Goal: Task Accomplishment & Management: Manage account settings

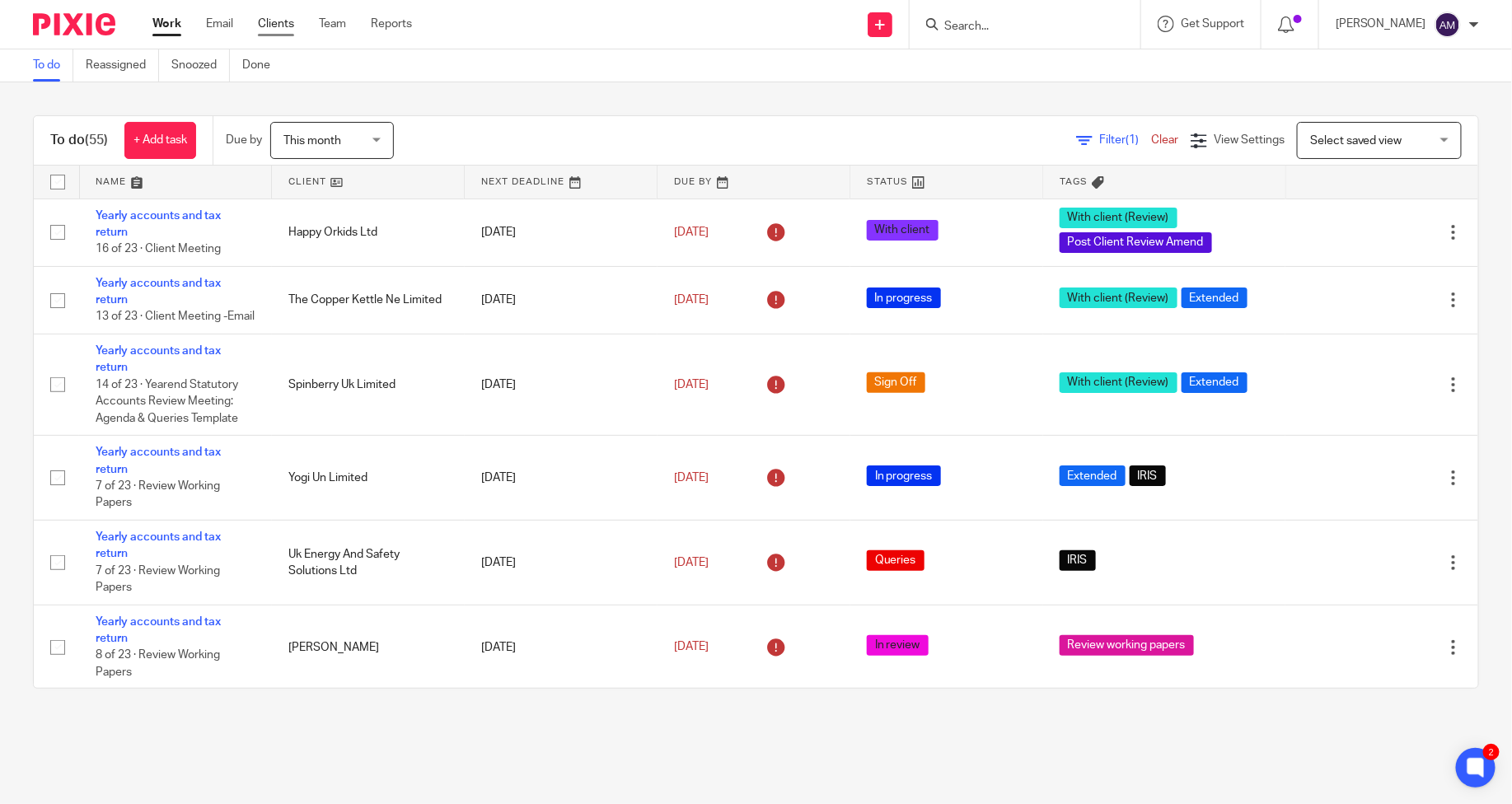
click at [275, 28] on link "Clients" at bounding box center [275, 24] width 37 height 16
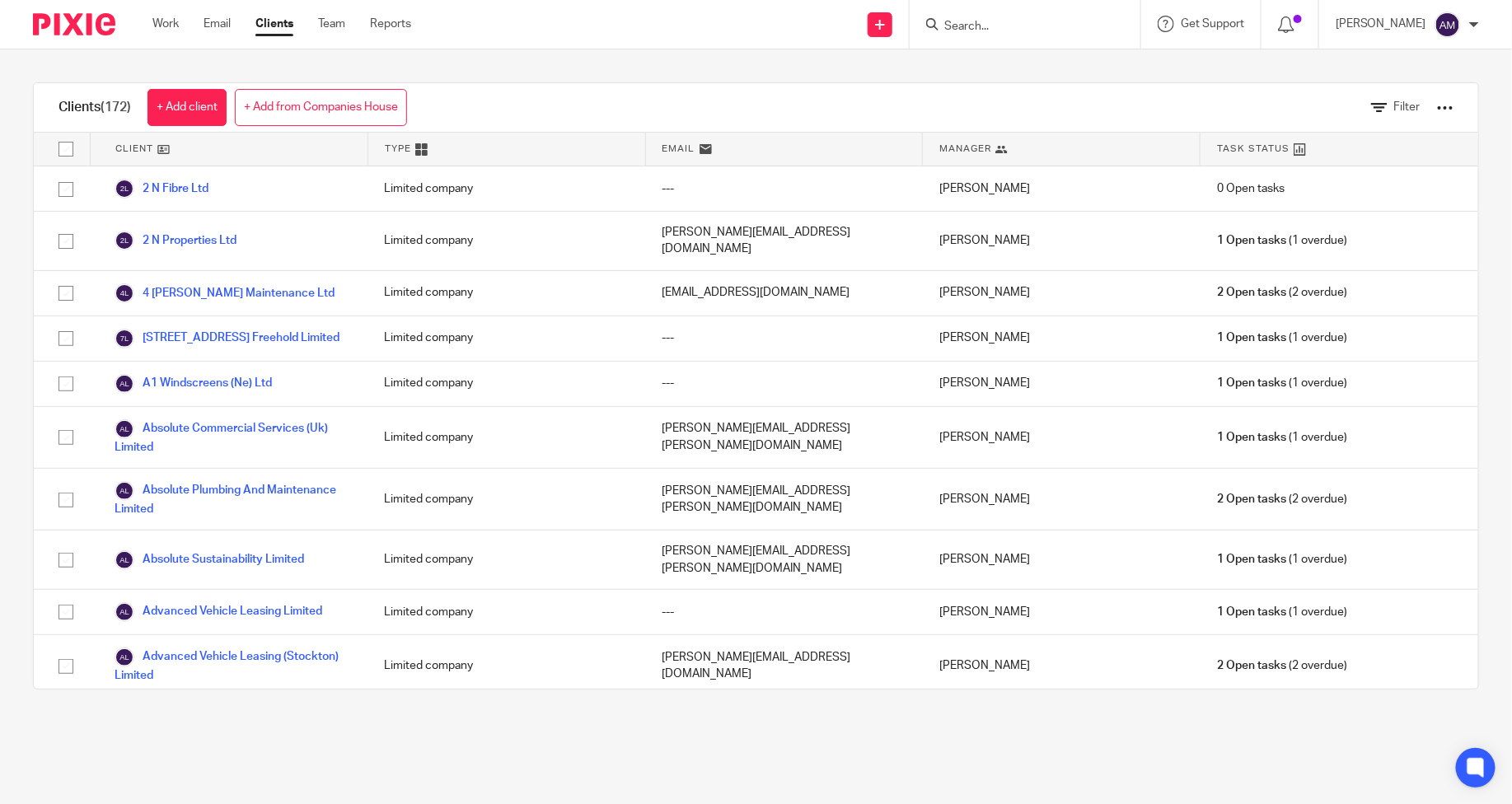
click at [1075, 37] on div at bounding box center [1025, 24] width 231 height 48
click at [1075, 0] on div at bounding box center [1025, 24] width 231 height 48
click at [1041, 26] on input "Search" at bounding box center [1017, 27] width 148 height 15
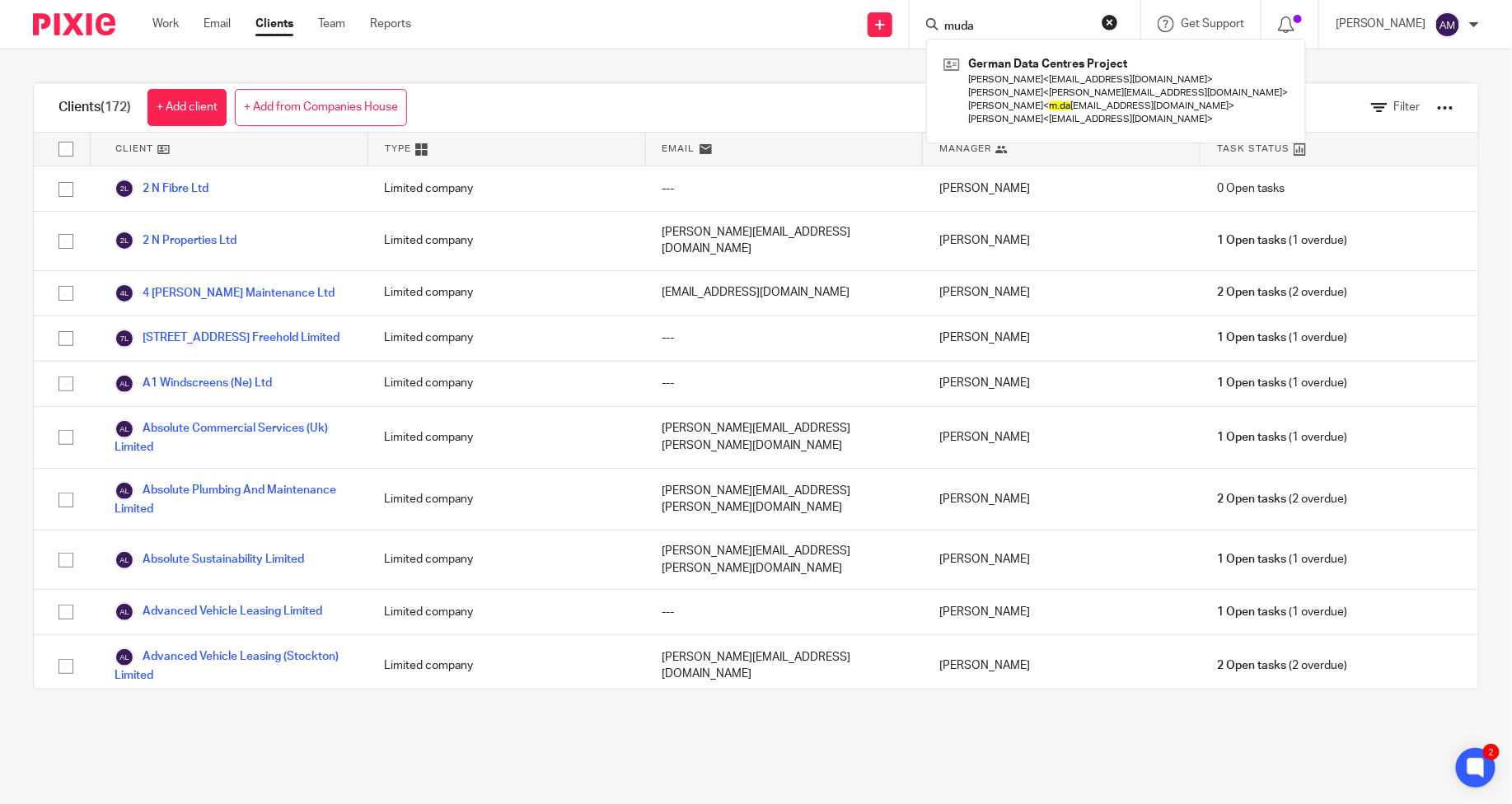
type input "muda"
click at [460, 72] on div "Clients (172) + Add client + Add from Companies House Filter Client Type Email …" at bounding box center [756, 385] width 1512 height 673
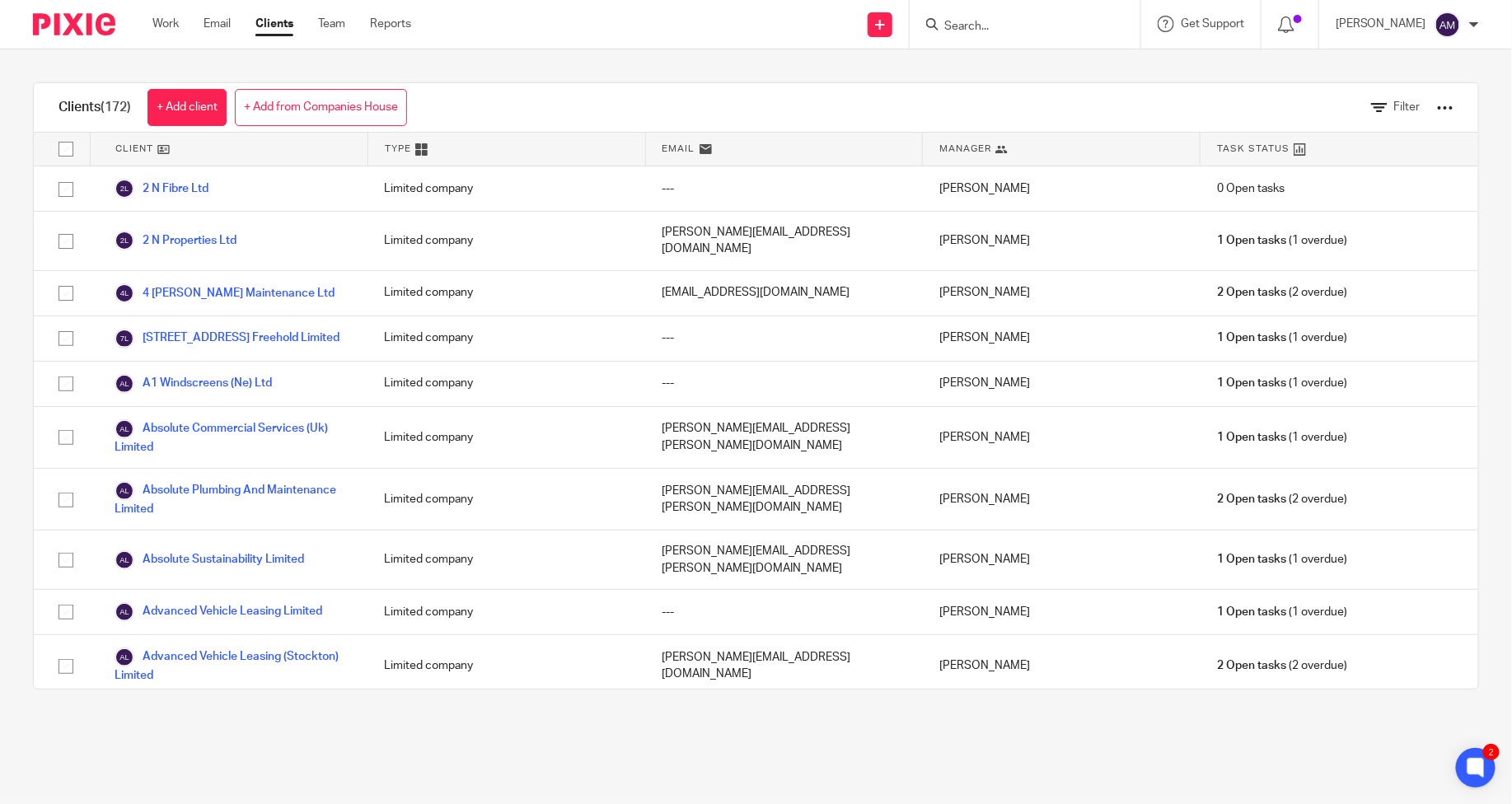
click at [369, 100] on link "+ Add from Companies House" at bounding box center [321, 107] width 173 height 37
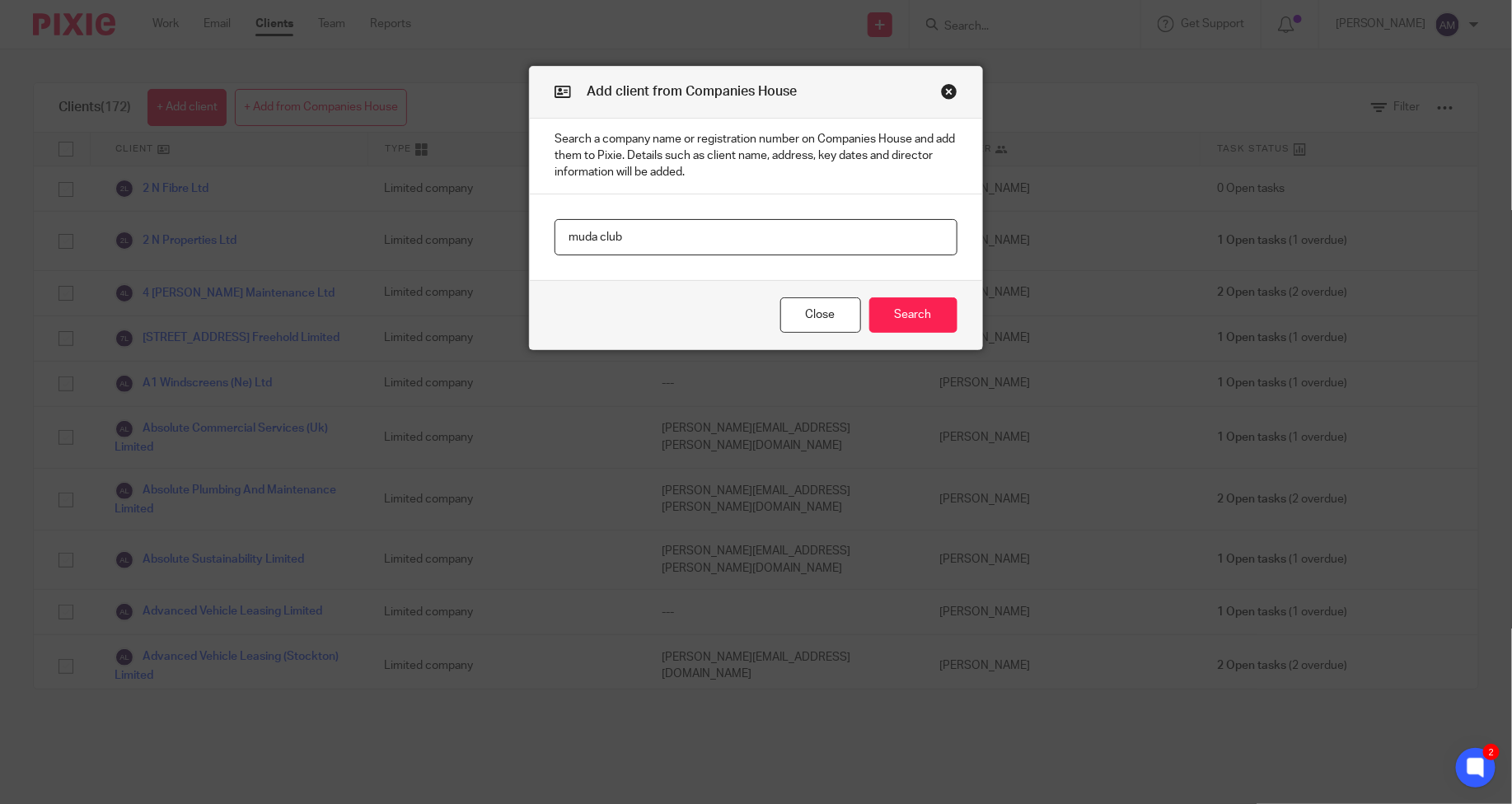
type input "muda club"
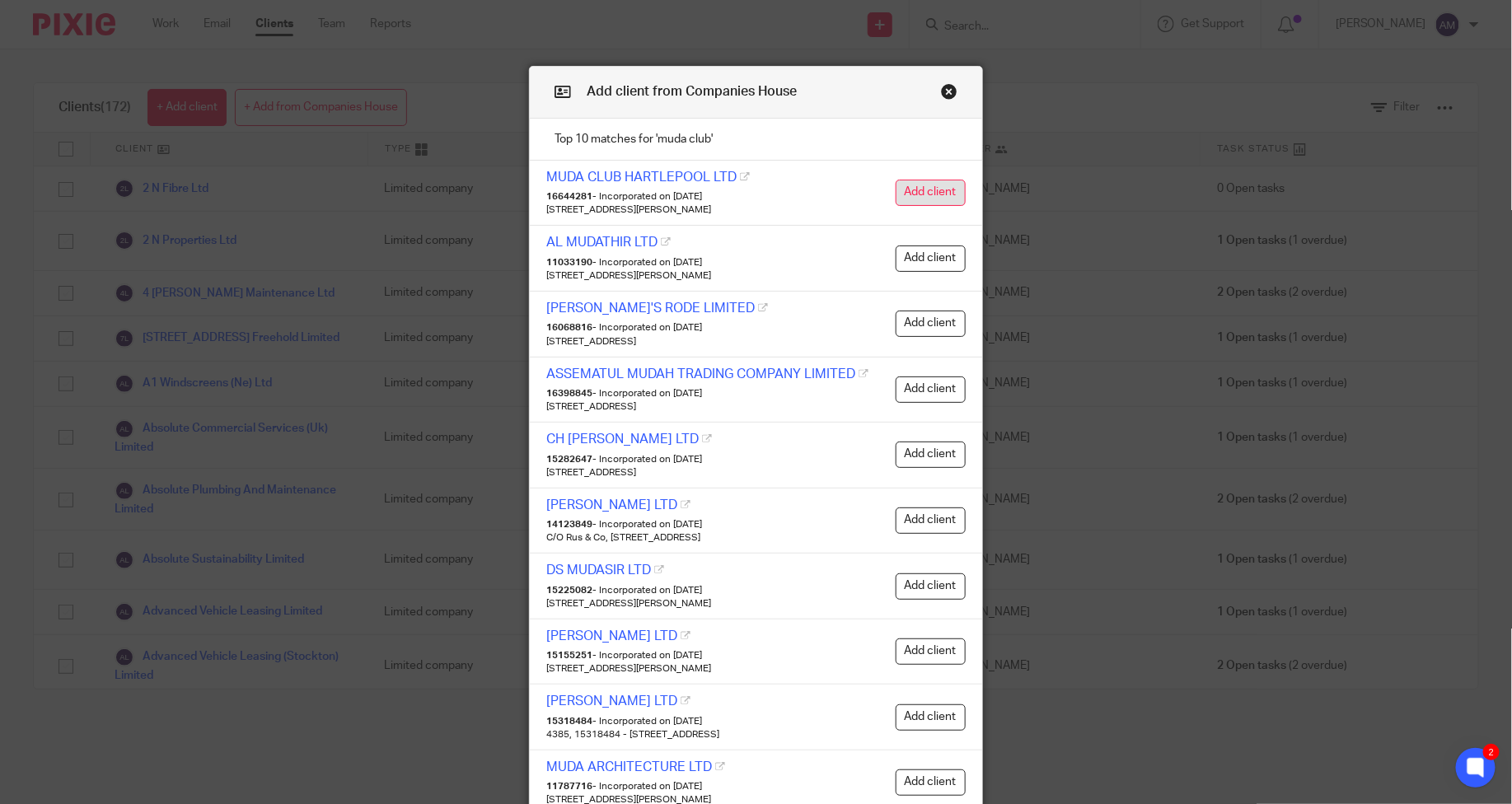
click at [933, 194] on button "Add client" at bounding box center [931, 192] width 70 height 26
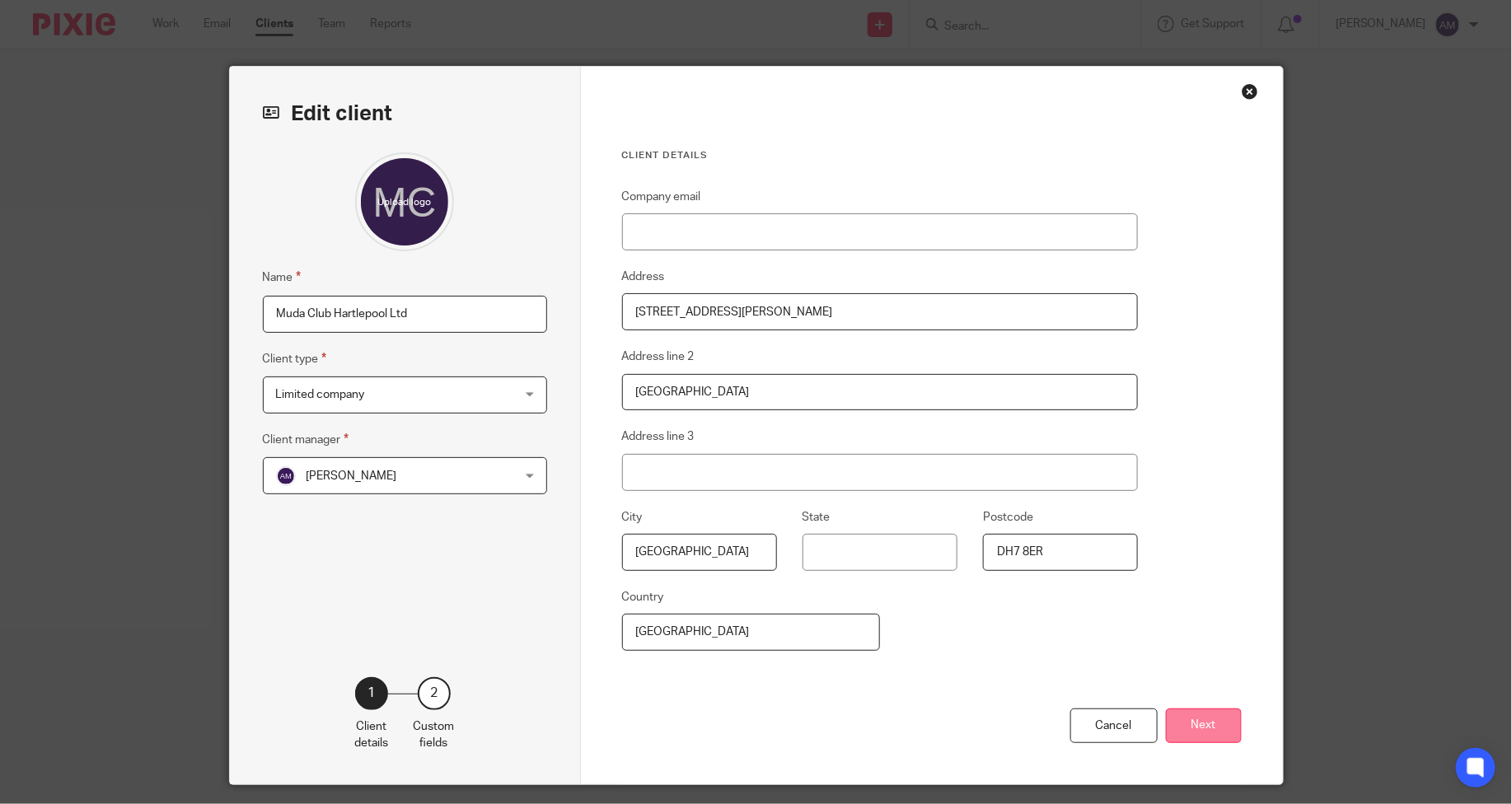
click at [1180, 729] on button "Next" at bounding box center [1204, 726] width 76 height 36
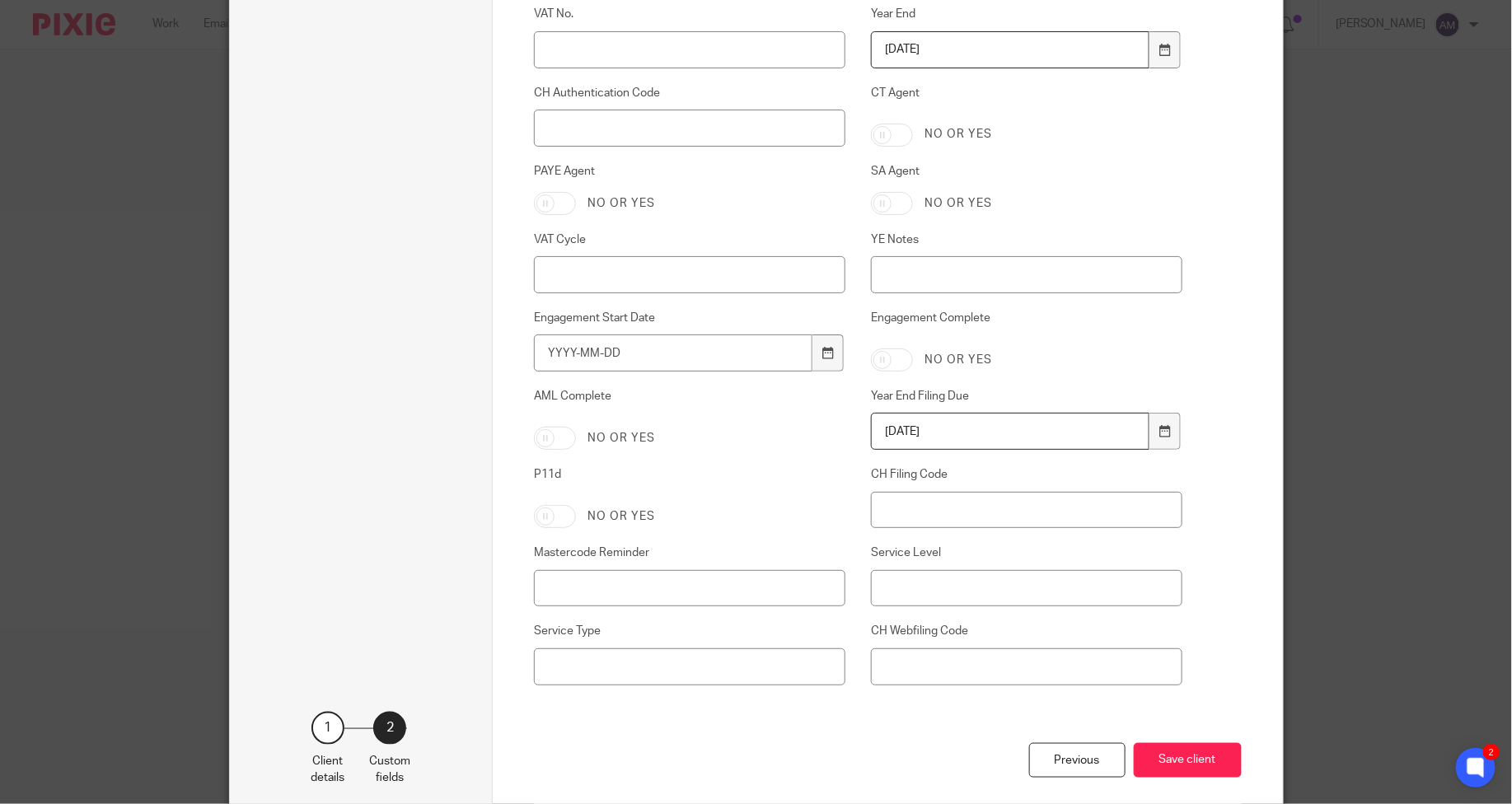
scroll to position [539, 0]
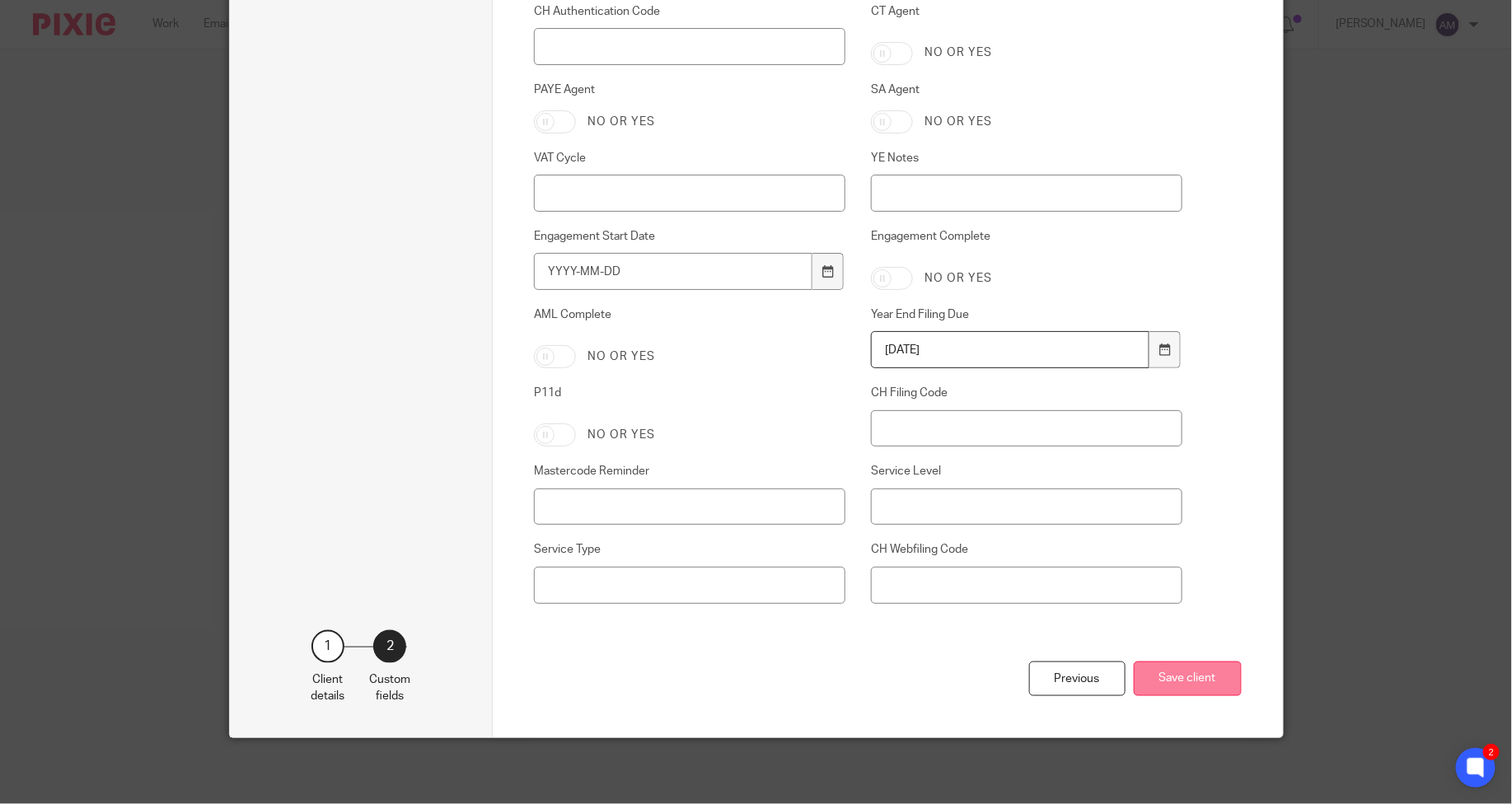
click at [1178, 686] on button "Save client" at bounding box center [1187, 680] width 108 height 36
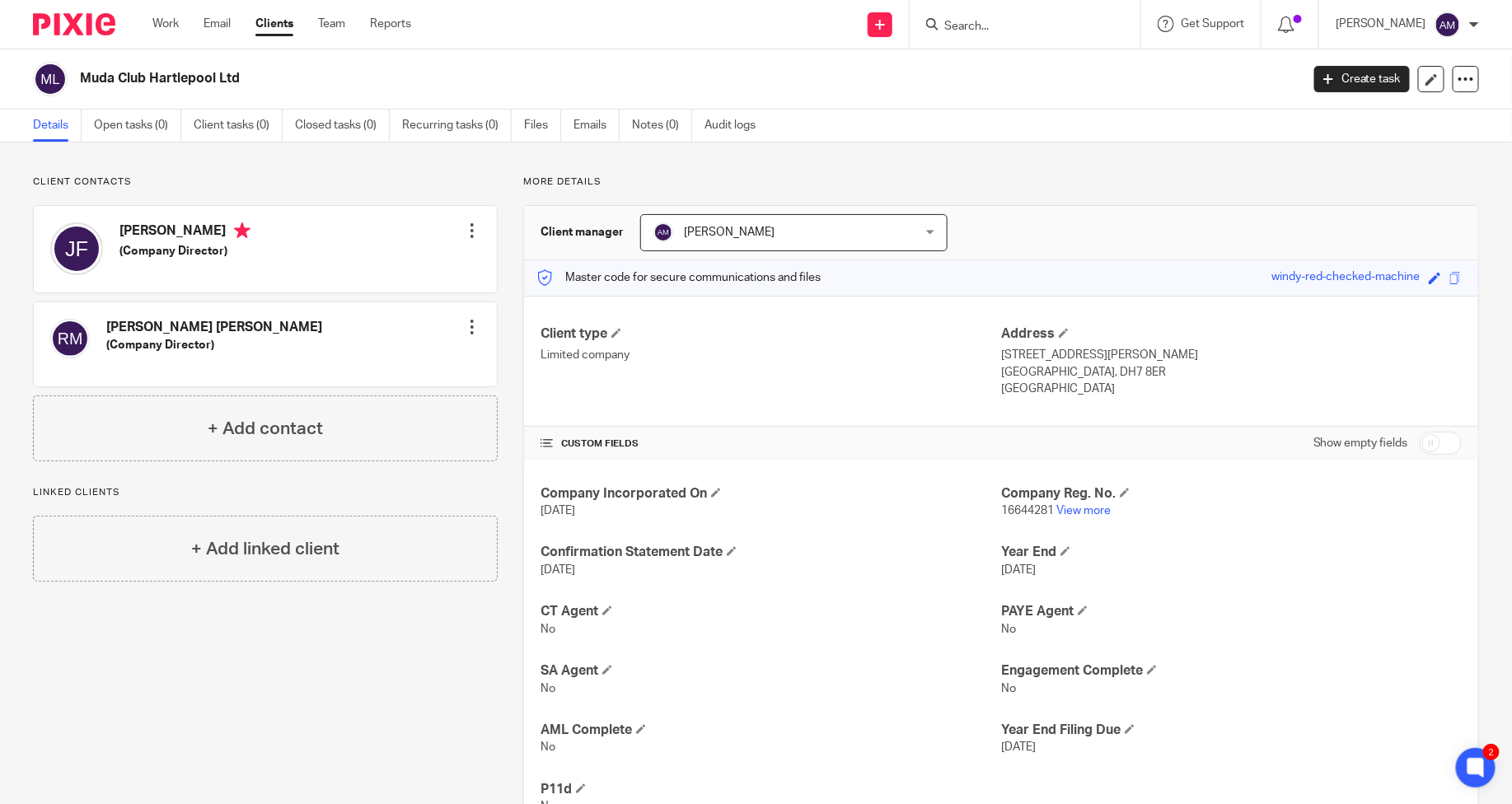
click at [1034, 21] on input "Search" at bounding box center [1017, 27] width 148 height 15
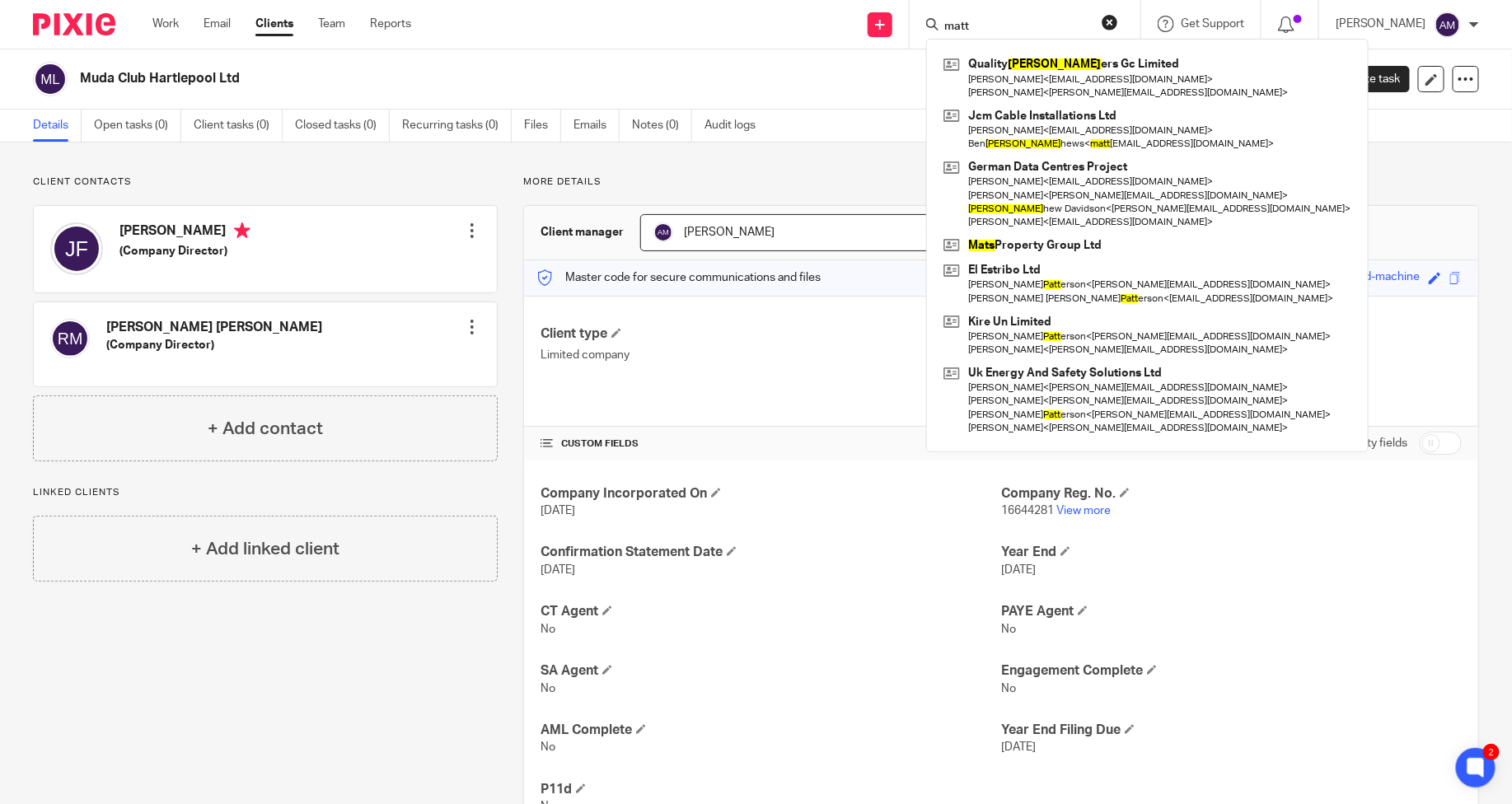
type input "matt"
click at [895, 34] on div "Send new email Create task Add client Request signature" at bounding box center [880, 24] width 58 height 48
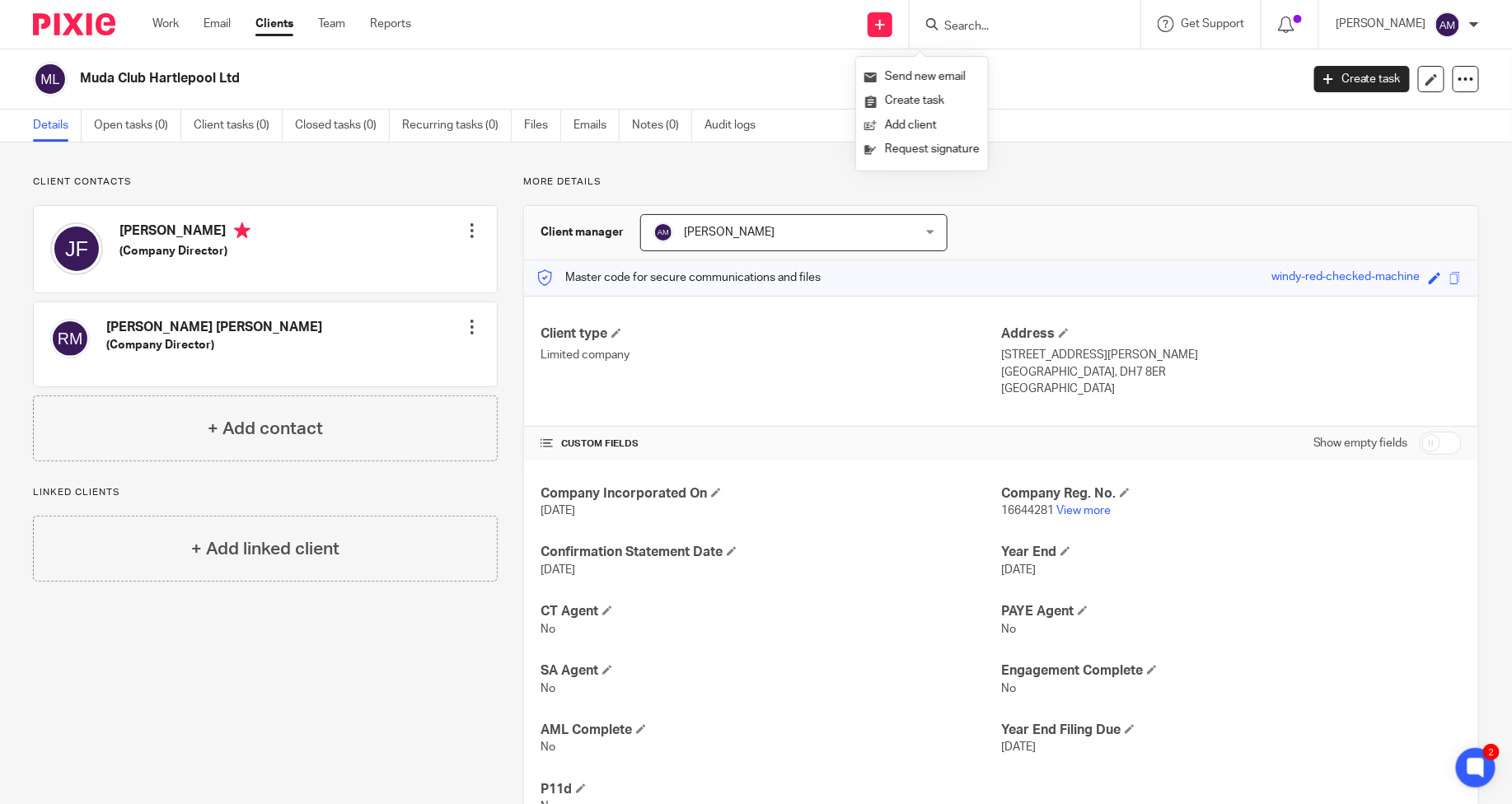
click at [285, 26] on link "Clients" at bounding box center [275, 24] width 38 height 16
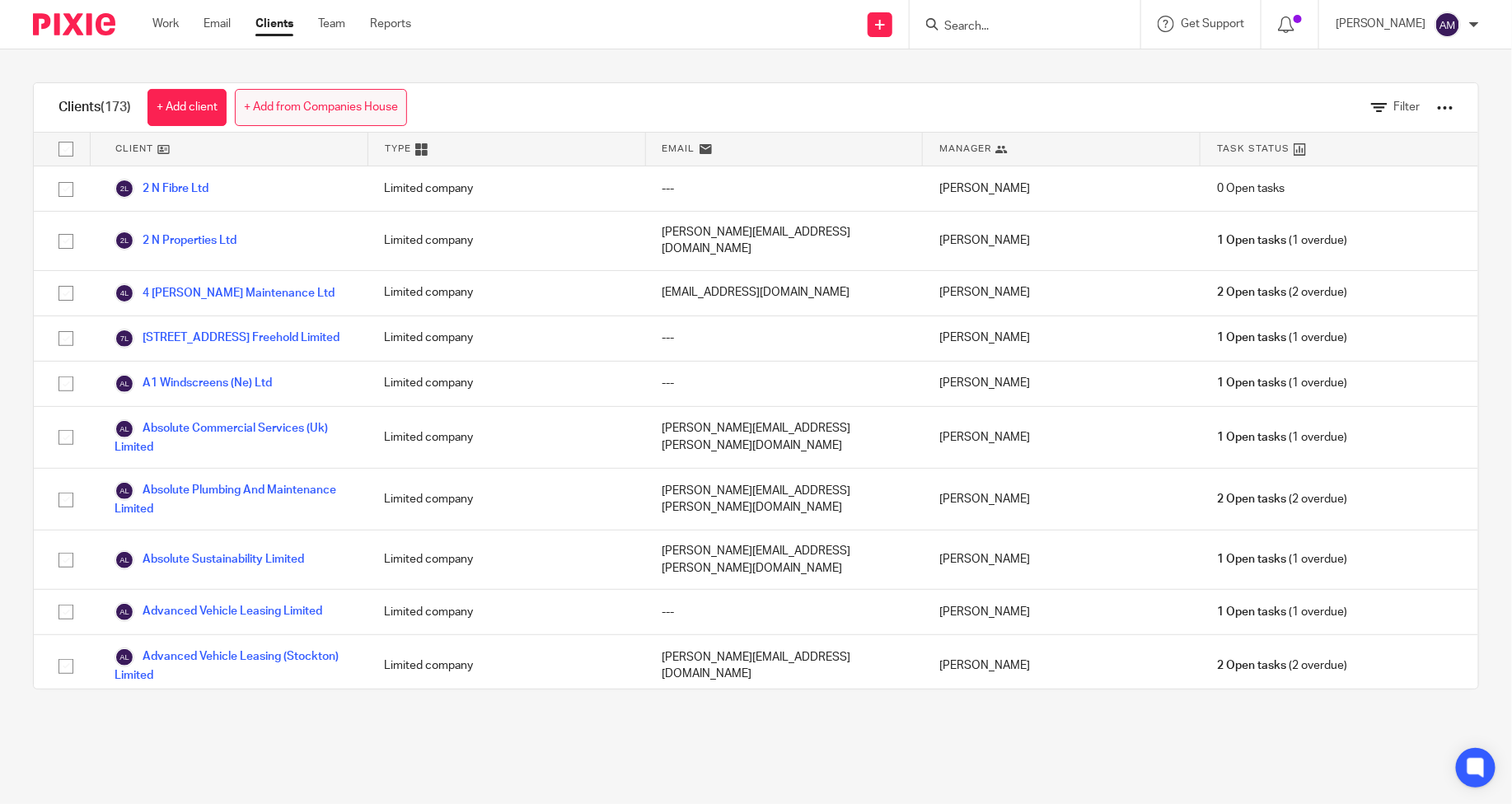
click at [322, 103] on link "+ Add from Companies House" at bounding box center [321, 107] width 173 height 37
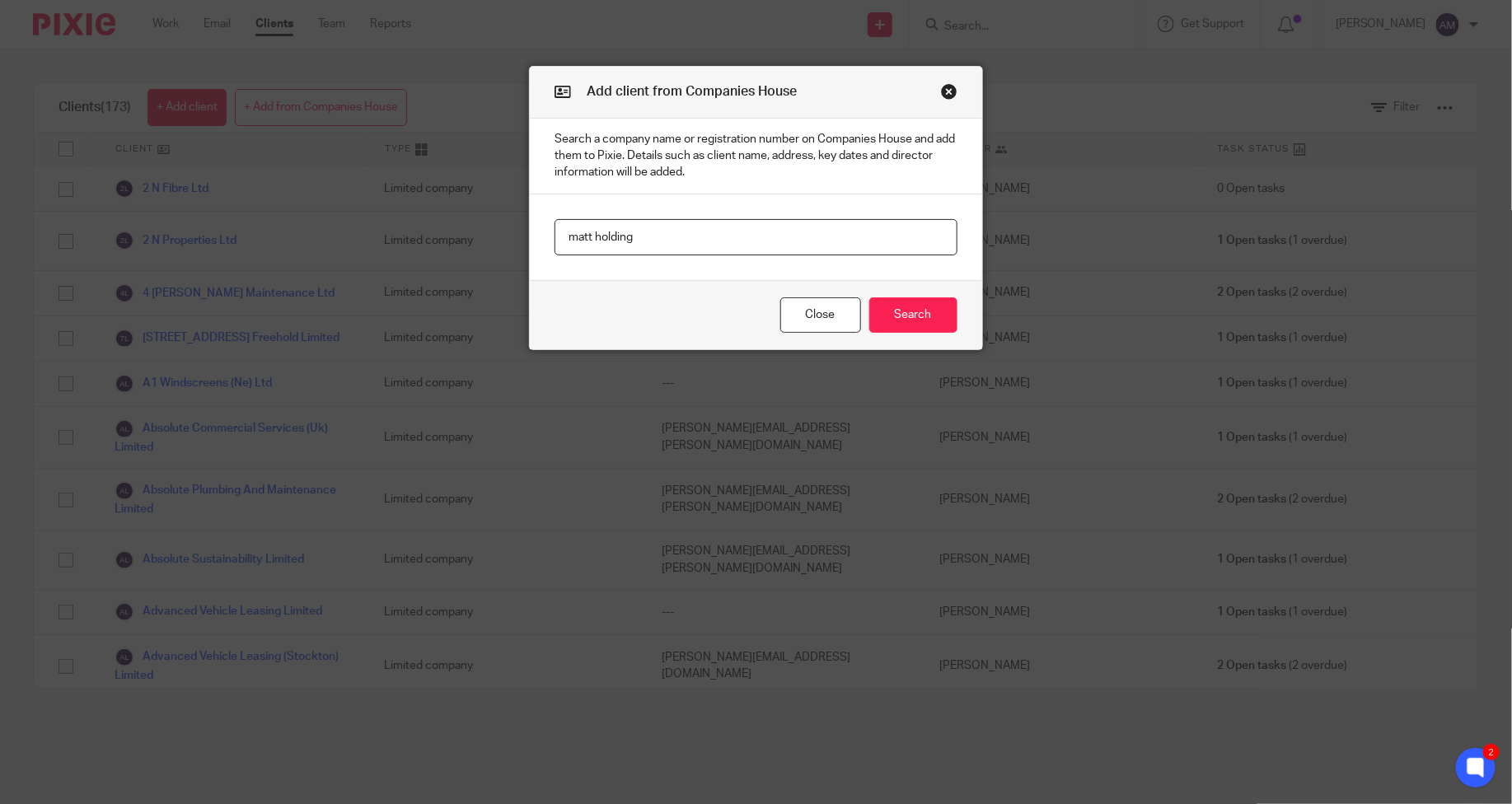
type input "matt holding"
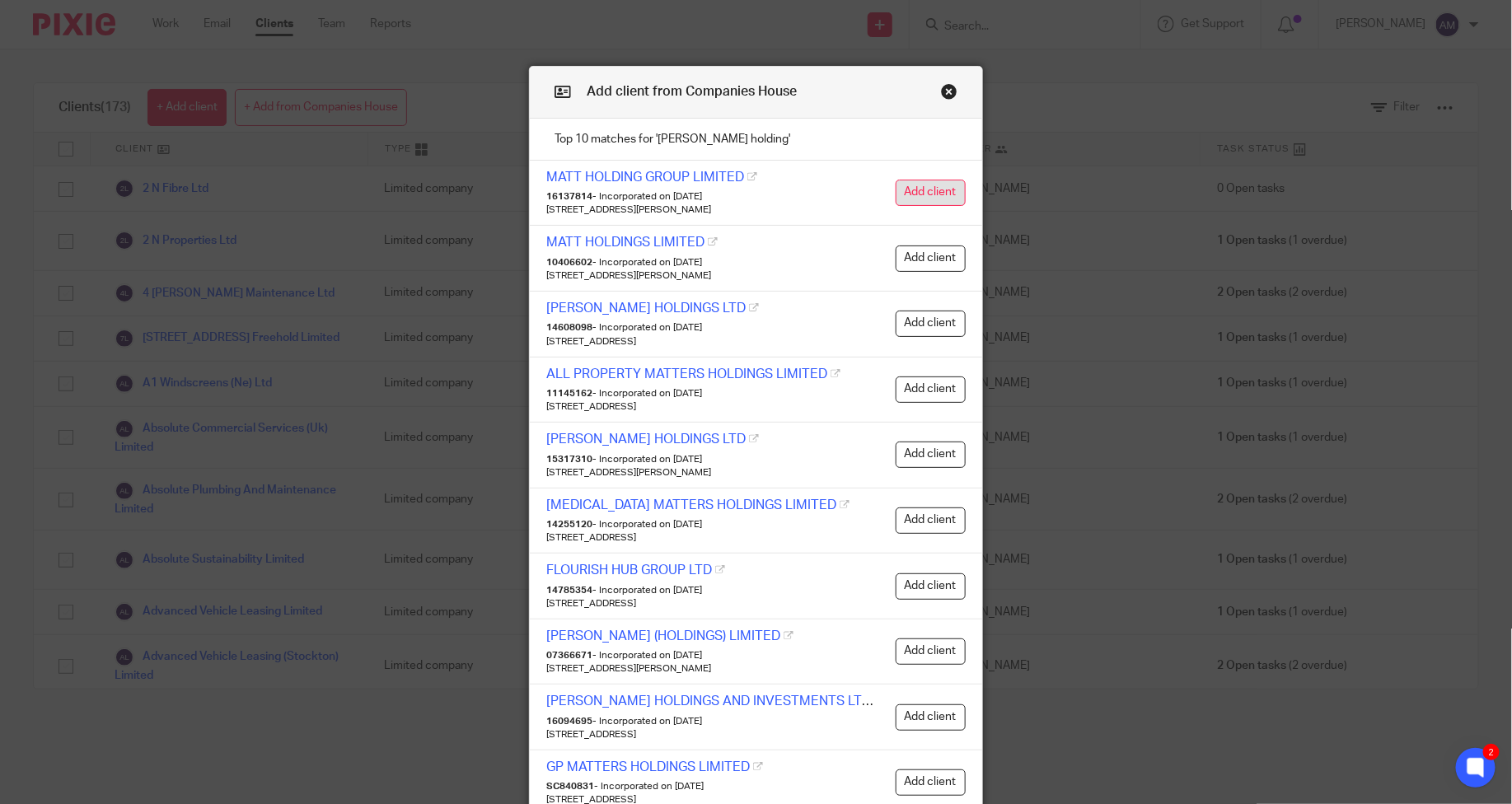
click at [925, 190] on button "Add client" at bounding box center [931, 192] width 70 height 26
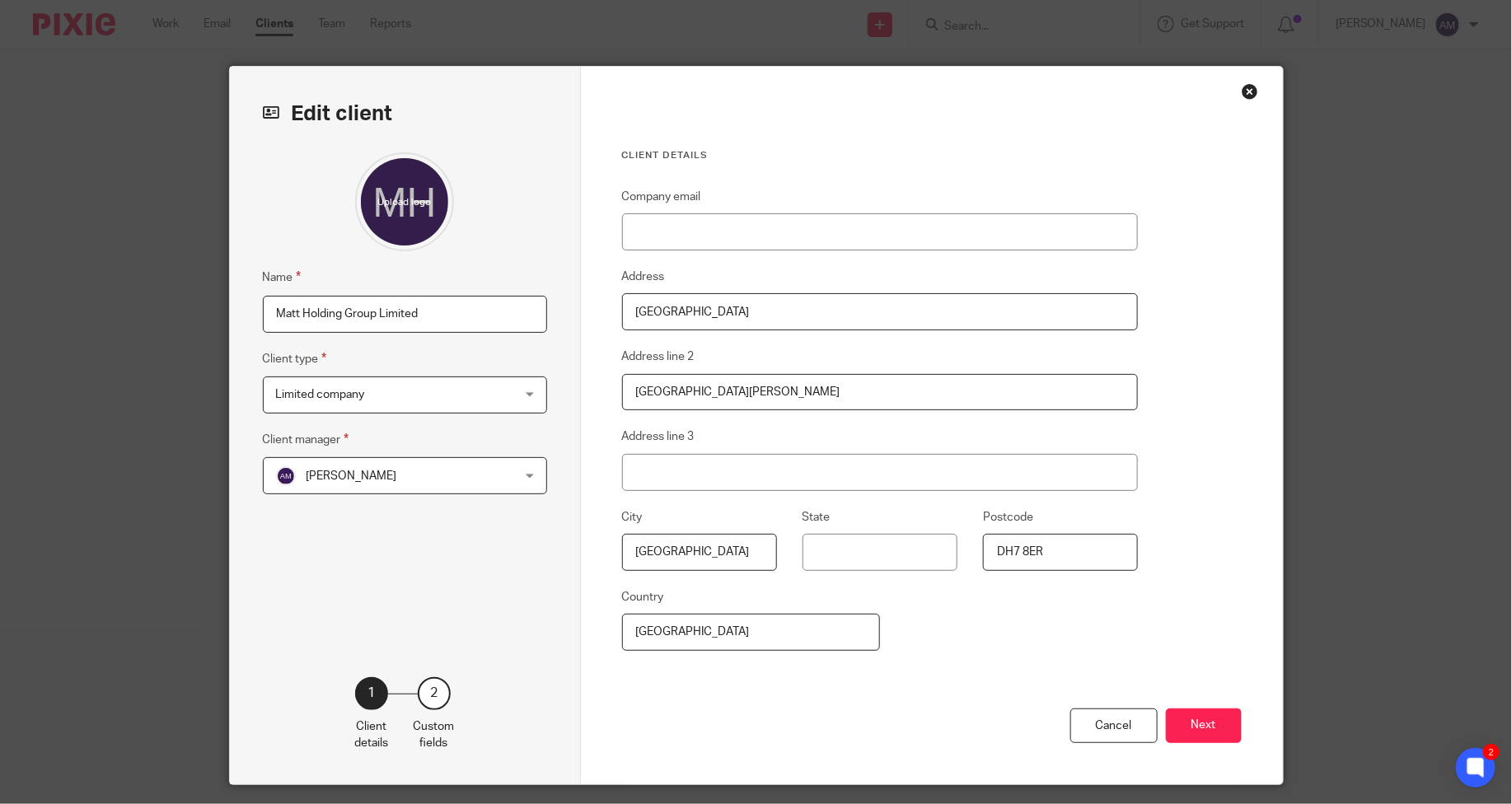
click at [1246, 88] on div "Close this dialog window" at bounding box center [1250, 91] width 16 height 16
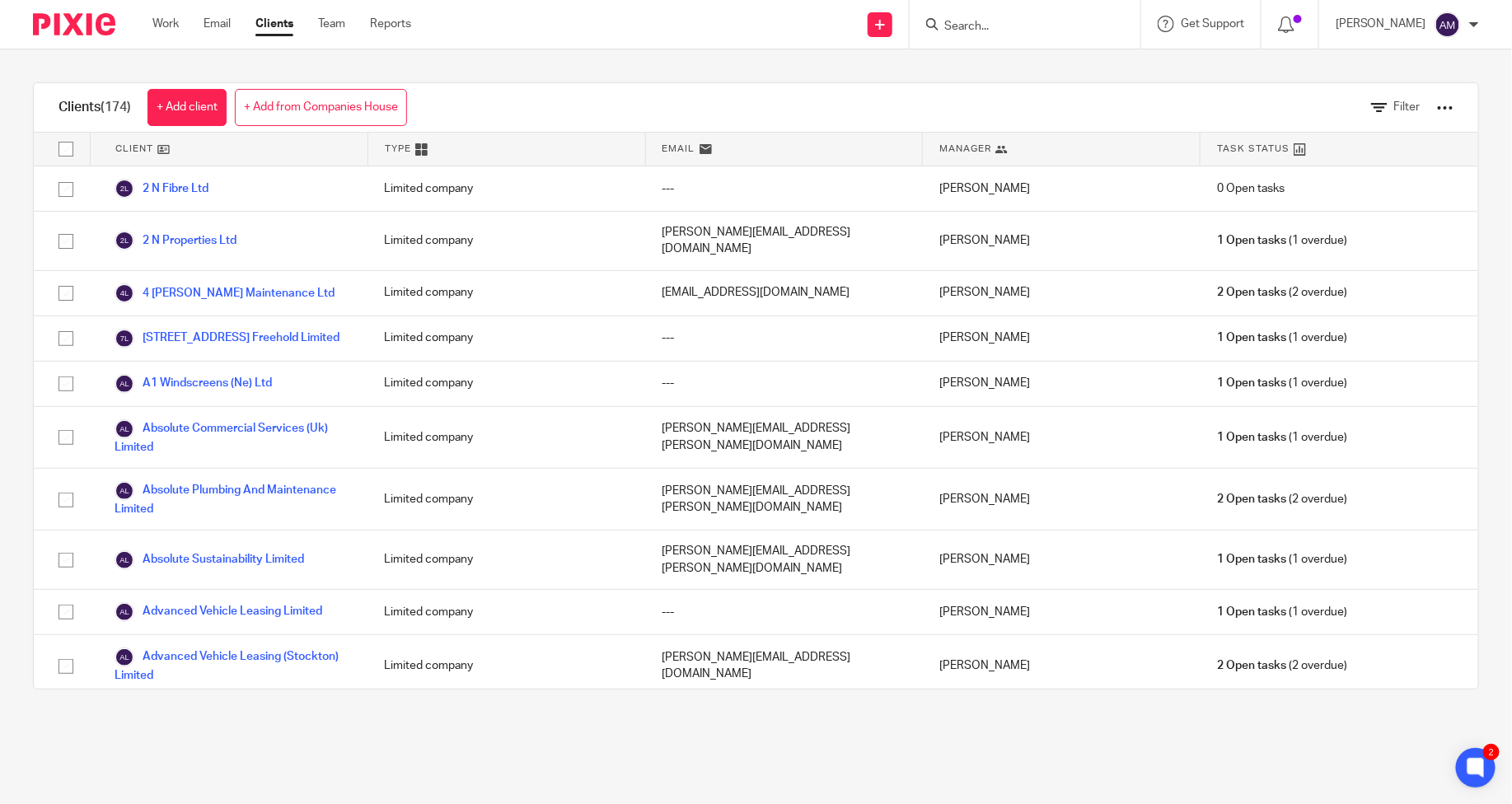
click at [1043, 20] on input "Search" at bounding box center [1017, 27] width 148 height 15
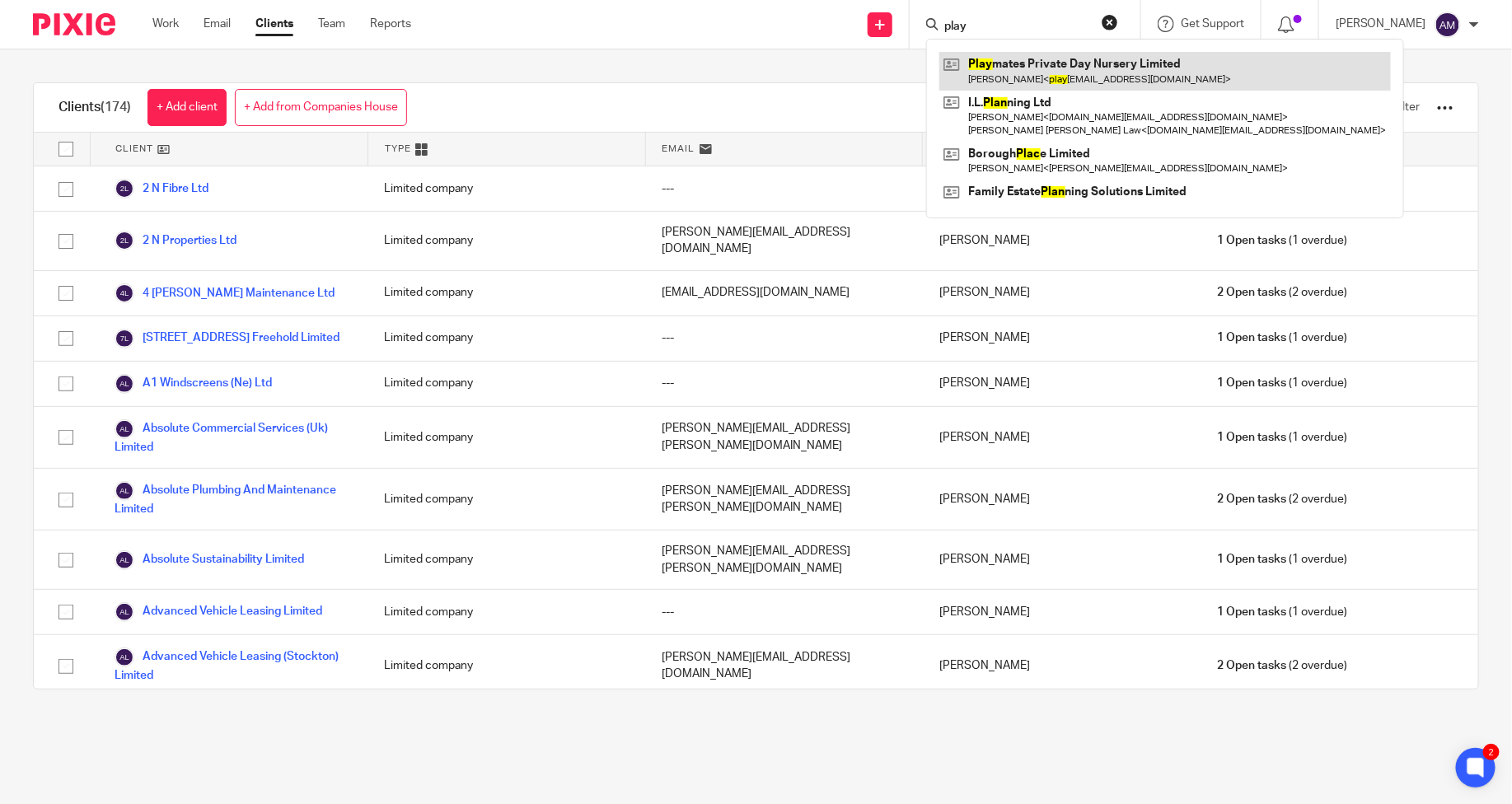
type input "play"
click at [1052, 60] on link at bounding box center [1164, 71] width 452 height 38
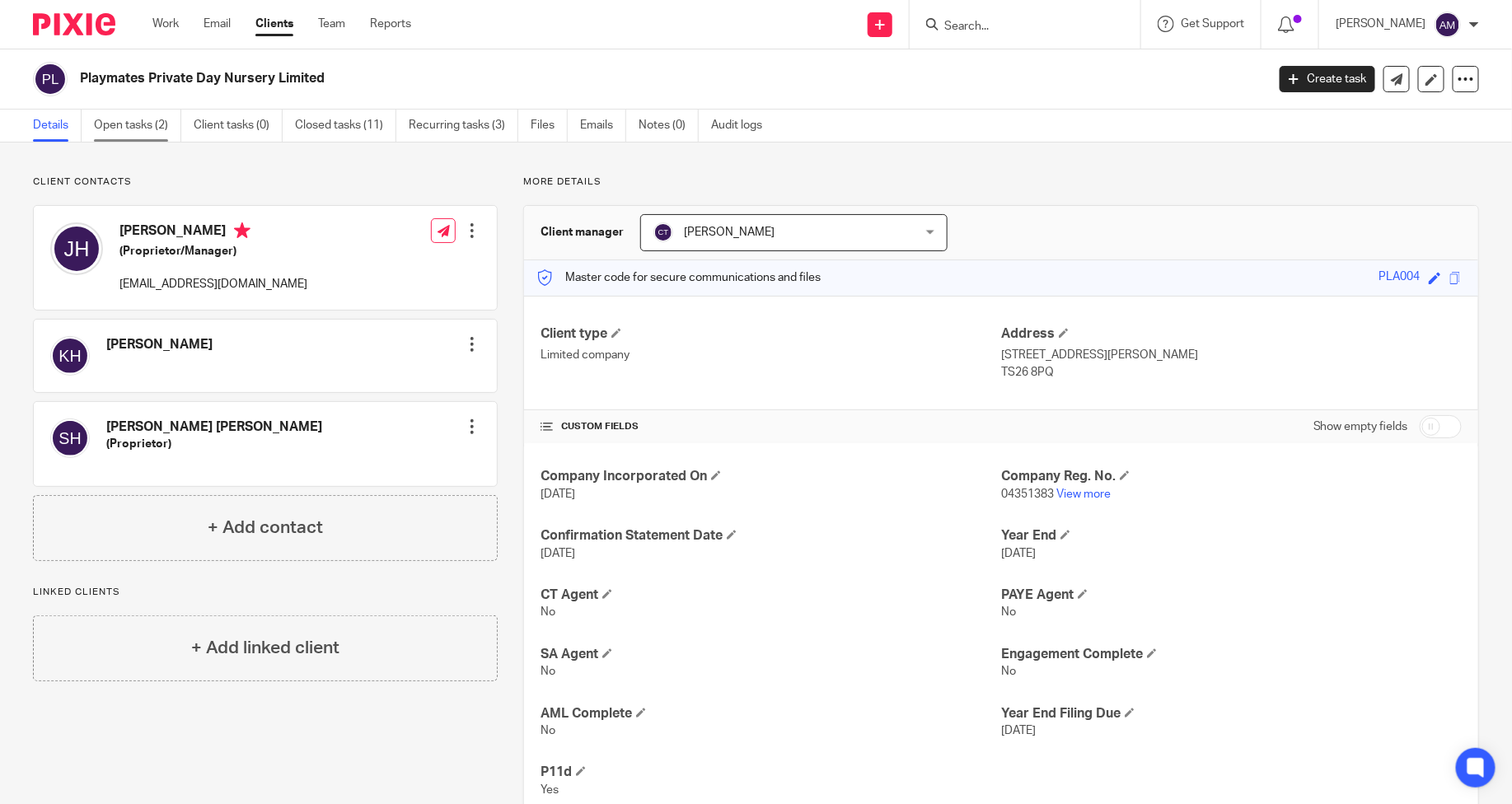
click at [135, 122] on link "Open tasks (2)" at bounding box center [138, 126] width 88 height 32
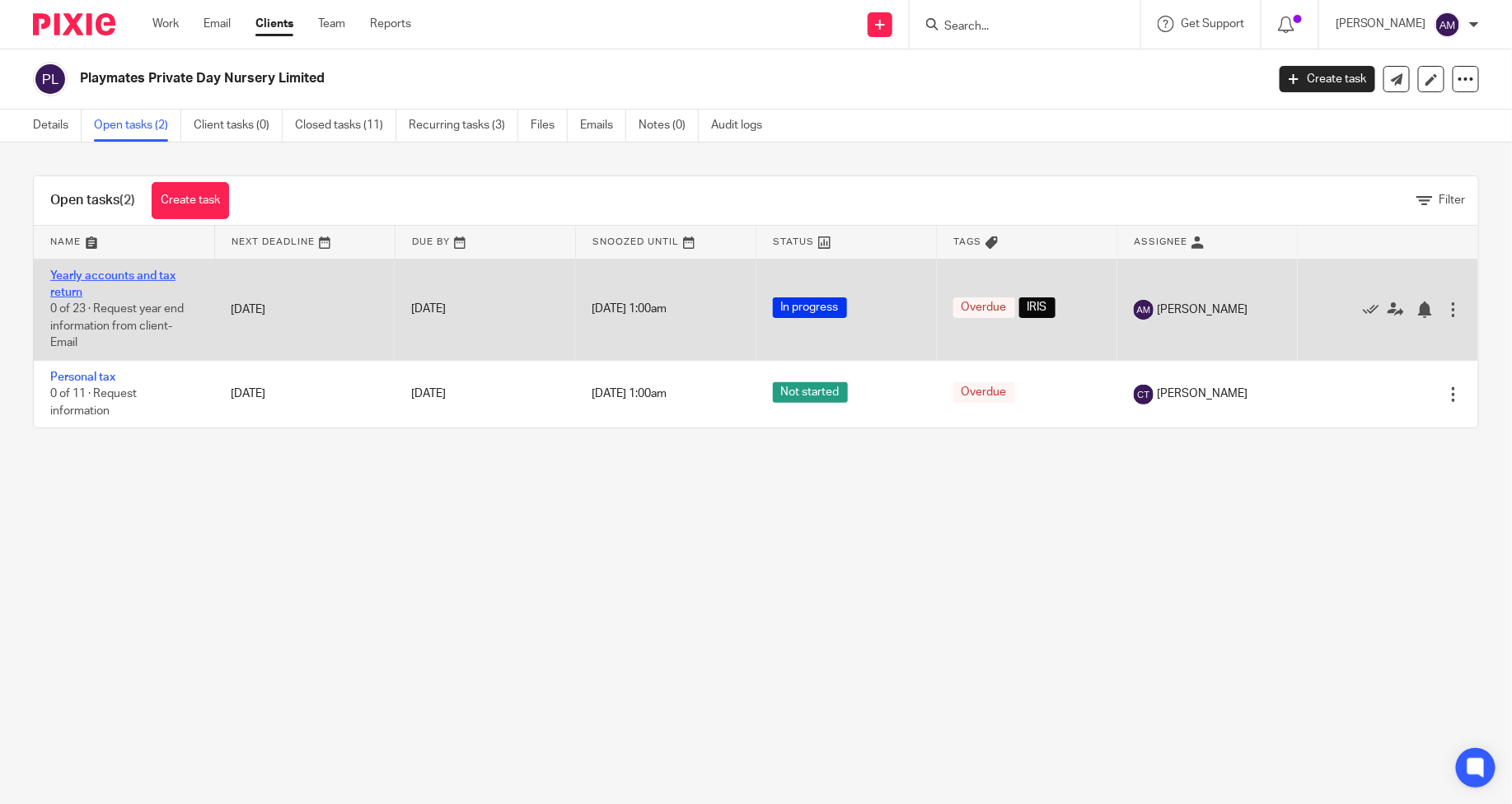
click at [139, 277] on link "Yearly accounts and tax return" at bounding box center [113, 284] width 125 height 28
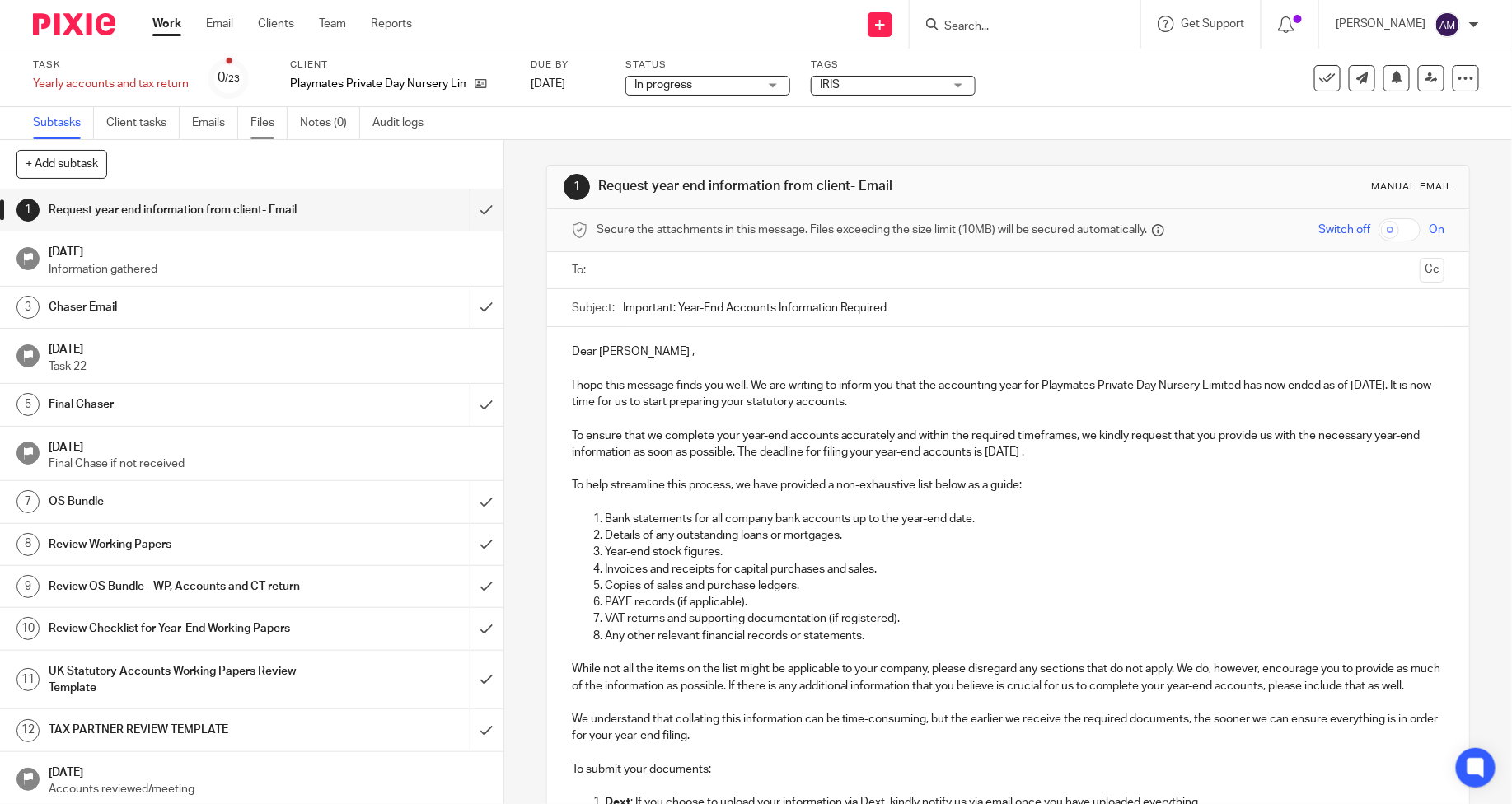
click at [267, 126] on link "Files" at bounding box center [268, 123] width 37 height 32
